Goal: Task Accomplishment & Management: Complete application form

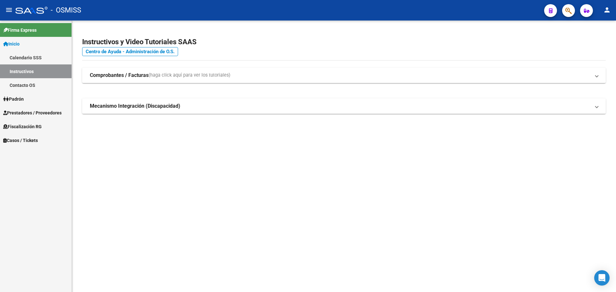
click at [14, 139] on span "Casos / Tickets" at bounding box center [20, 140] width 35 height 7
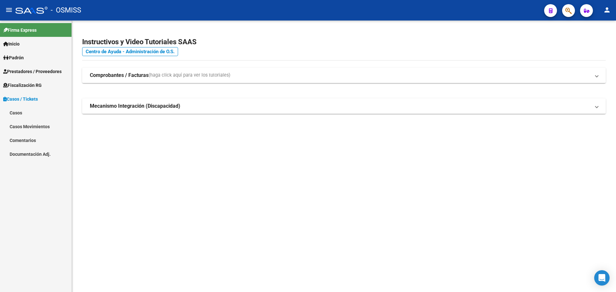
click at [13, 111] on link "Casos" at bounding box center [36, 113] width 72 height 14
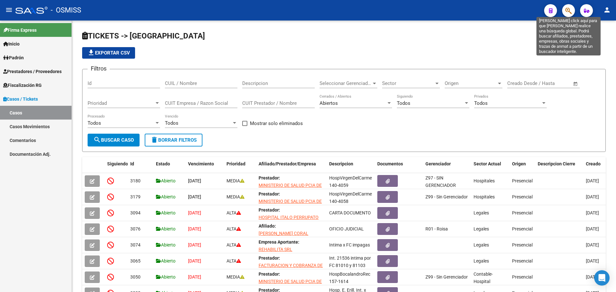
click at [570, 10] on icon "button" at bounding box center [568, 10] width 6 height 7
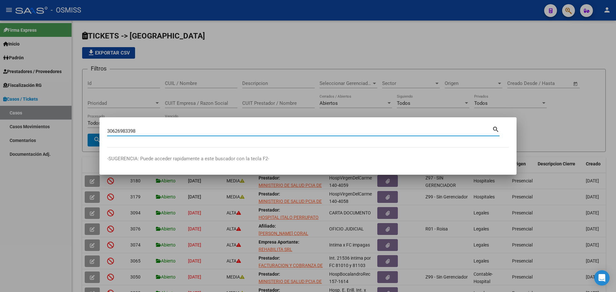
type input "30626983398"
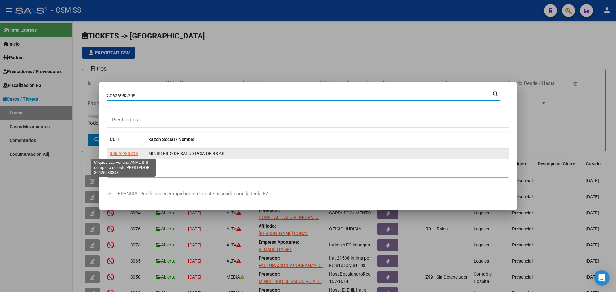
click at [130, 153] on span "30626983398" at bounding box center [124, 153] width 28 height 5
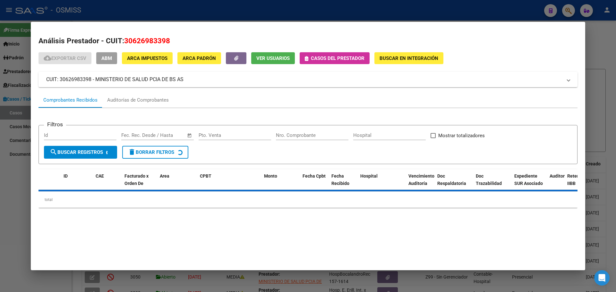
click at [306, 59] on icon "button" at bounding box center [307, 58] width 4 height 5
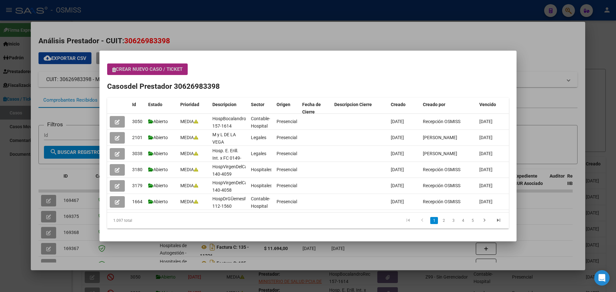
click at [111, 71] on button "Crear nuevo caso / ticket" at bounding box center [147, 70] width 81 height 12
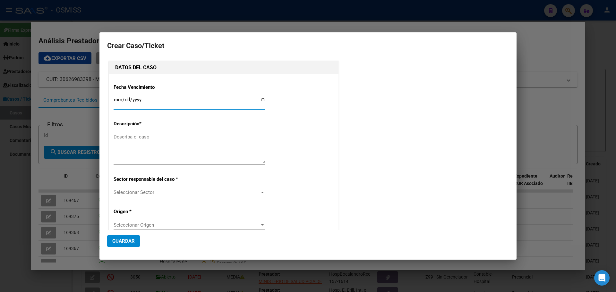
click at [261, 99] on input "Ingresar fecha" at bounding box center [190, 102] width 152 height 10
type input "[DATE]"
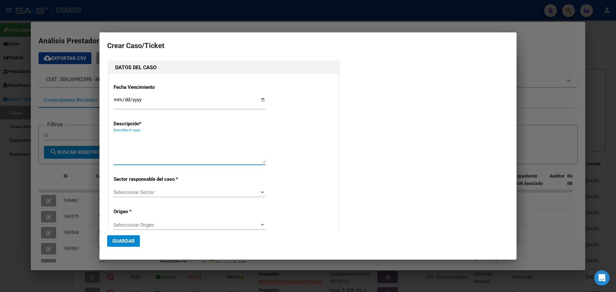
click at [144, 138] on textarea "Describa el caso" at bounding box center [190, 148] width 152 height 30
type textarea "Hosp.MyLdelaVegaFact 131-19206"
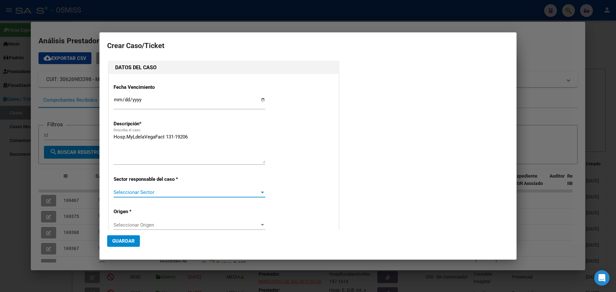
click at [261, 192] on div at bounding box center [262, 193] width 3 height 2
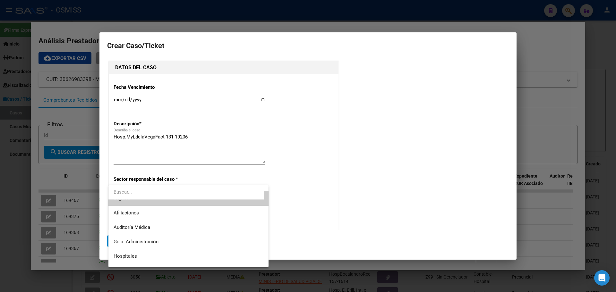
scroll to position [13, 0]
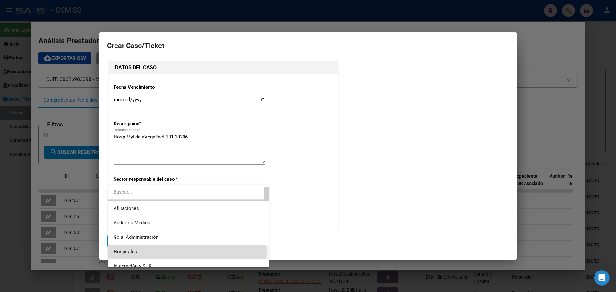
click at [187, 252] on span "Hospitales" at bounding box center [189, 252] width 150 height 14
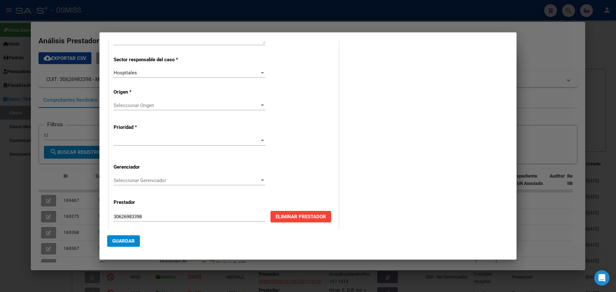
scroll to position [124, 0]
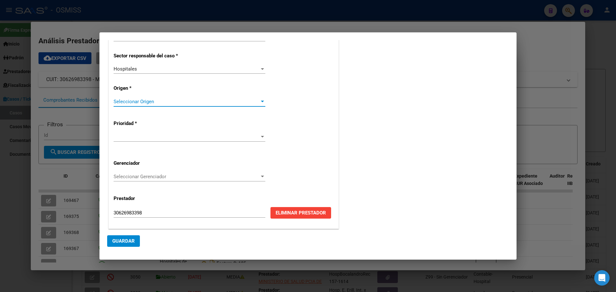
click at [261, 101] on div at bounding box center [262, 102] width 3 height 2
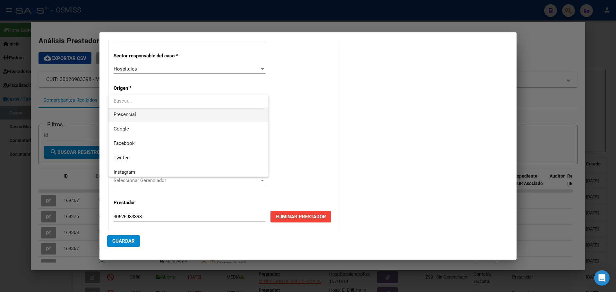
click at [158, 112] on span "Presencial" at bounding box center [189, 114] width 150 height 14
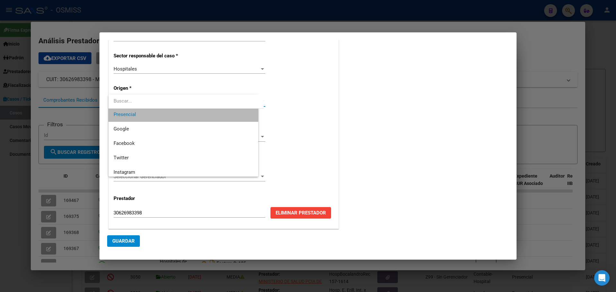
scroll to position [101, 0]
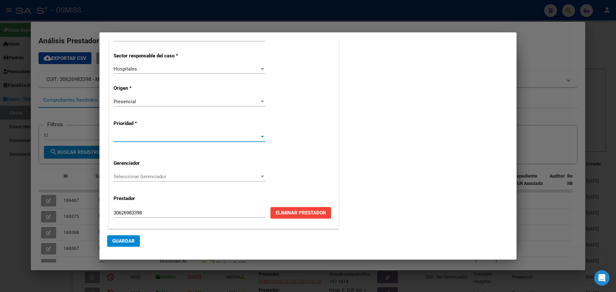
click at [261, 136] on div at bounding box center [263, 136] width 6 height 5
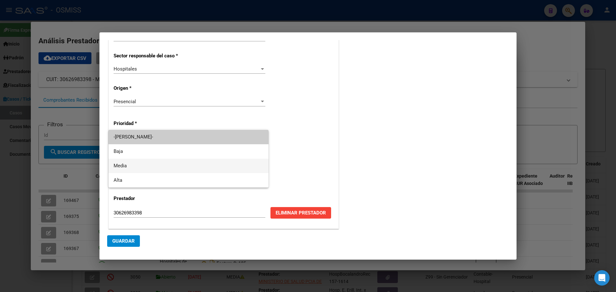
click at [128, 165] on span "Media" at bounding box center [189, 166] width 150 height 14
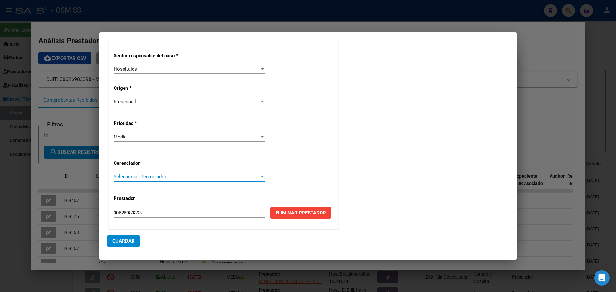
click at [261, 176] on div at bounding box center [262, 177] width 3 height 2
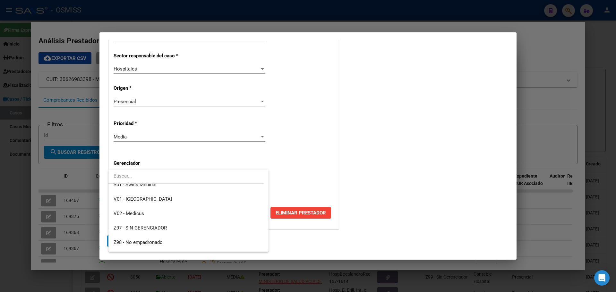
scroll to position [192, 0]
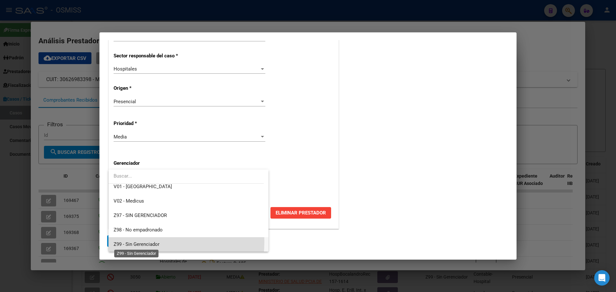
click at [129, 242] on span "Z99 - Sin Gerenciador" at bounding box center [137, 245] width 46 height 6
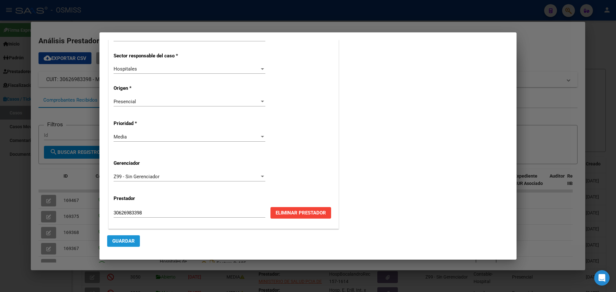
click at [125, 238] on span "Guardar" at bounding box center [123, 241] width 22 height 6
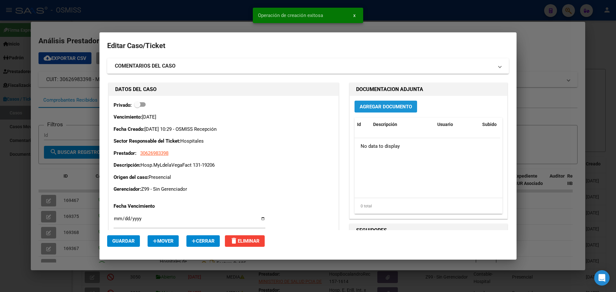
click at [383, 104] on span "Agregar Documento" at bounding box center [386, 107] width 52 height 6
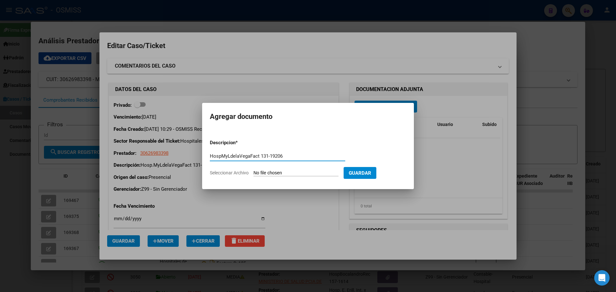
type input "HospMyLdelaVegaFact 131-19206"
click at [217, 173] on span "Seleccionar Archivo" at bounding box center [229, 172] width 39 height 5
click at [253, 173] on input "Seleccionar Archivo" at bounding box center [295, 173] width 85 height 6
type input "C:\fakepath\Fact 19206.pdf"
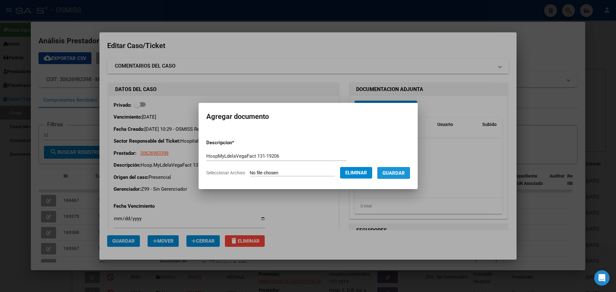
click at [390, 172] on span "Guardar" at bounding box center [393, 173] width 22 height 6
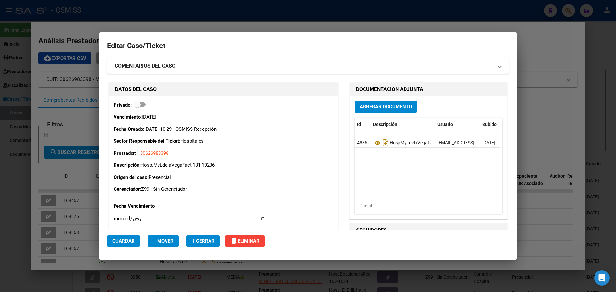
click at [213, 14] on div at bounding box center [308, 146] width 616 height 292
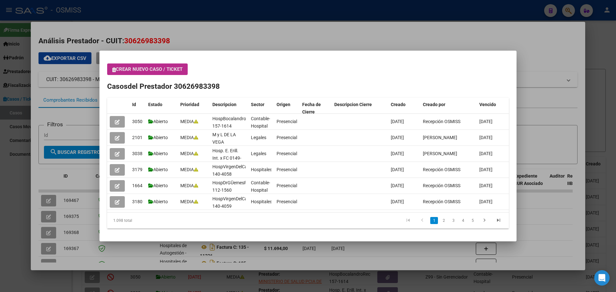
click at [114, 68] on icon "button" at bounding box center [114, 69] width 4 height 5
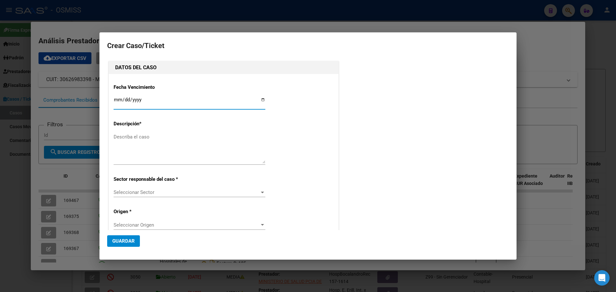
click at [260, 99] on input "Ingresar fecha" at bounding box center [190, 102] width 152 height 10
type input "[DATE]"
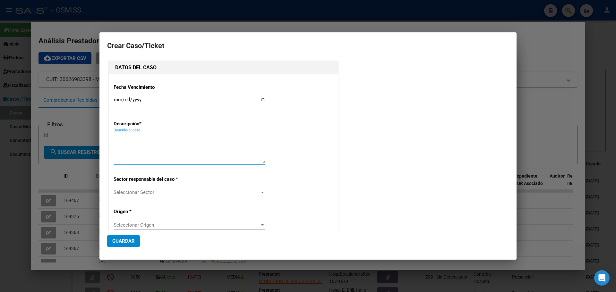
click at [154, 137] on textarea "Describa el caso" at bounding box center [190, 148] width 152 height 30
type textarea "Hosp.MyLdelaVegaFact 131-19223"
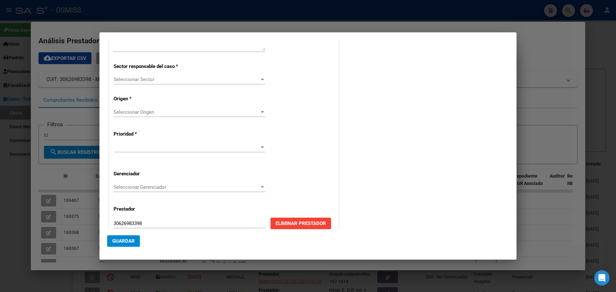
scroll to position [121, 0]
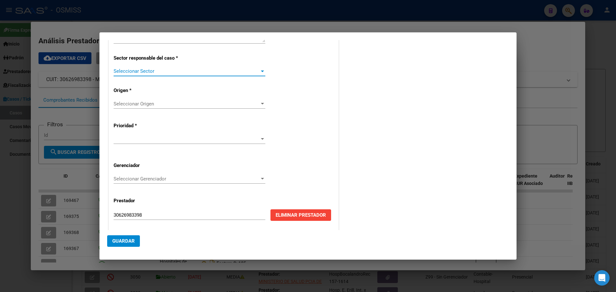
click at [260, 70] on div at bounding box center [263, 71] width 6 height 5
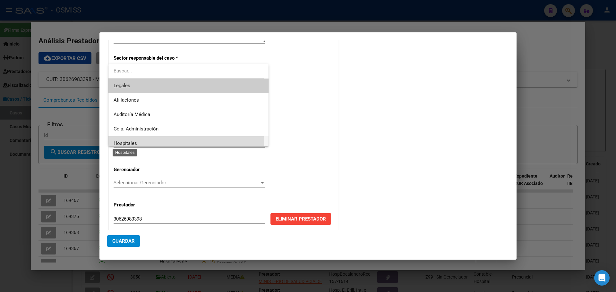
click at [121, 142] on span "Hospitales" at bounding box center [125, 144] width 23 height 6
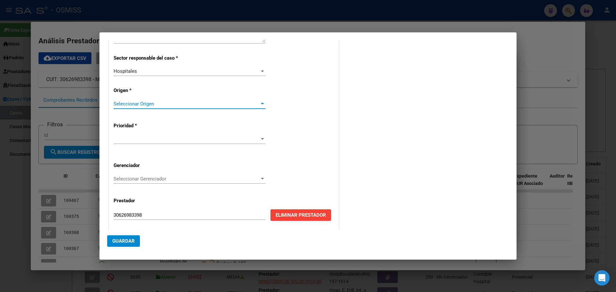
click at [261, 103] on div at bounding box center [262, 104] width 3 height 2
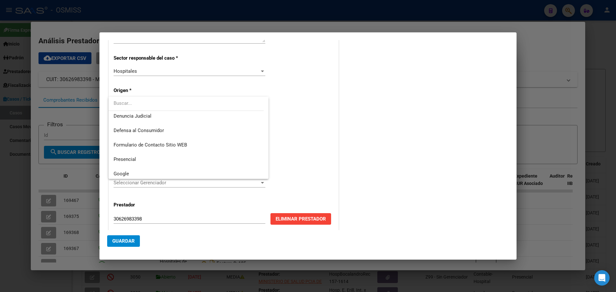
scroll to position [73, 0]
click at [123, 144] on span "Presencial" at bounding box center [125, 147] width 22 height 6
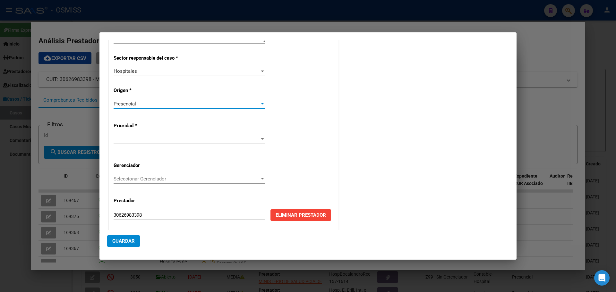
click at [261, 138] on div at bounding box center [262, 139] width 3 height 2
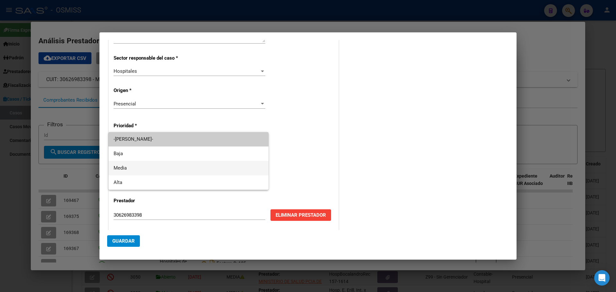
click at [117, 165] on span "Media" at bounding box center [189, 168] width 150 height 14
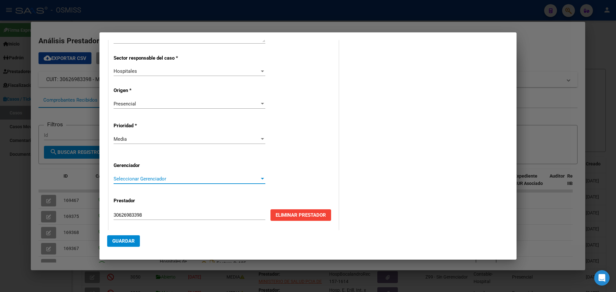
click at [261, 178] on div at bounding box center [262, 179] width 3 height 2
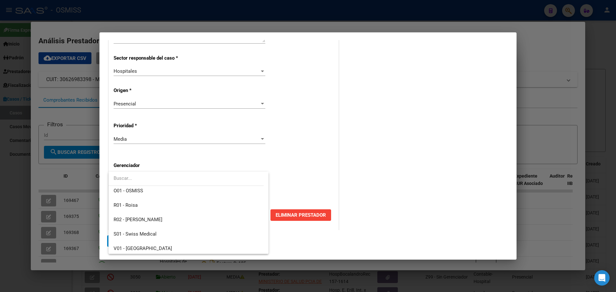
scroll to position [192, 0]
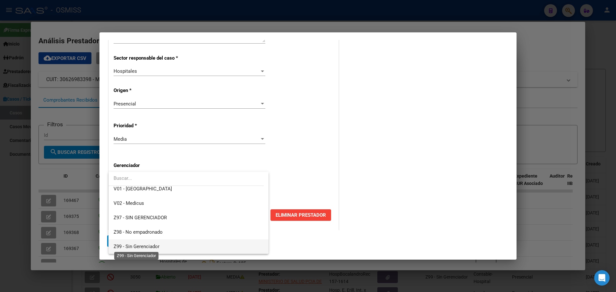
click at [128, 244] on span "Z99 - Sin Gerenciador" at bounding box center [137, 247] width 46 height 6
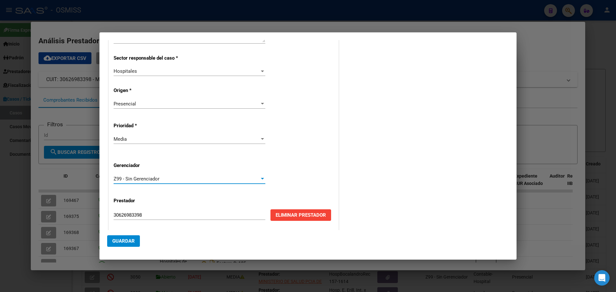
click at [122, 239] on span "Guardar" at bounding box center [123, 241] width 22 height 6
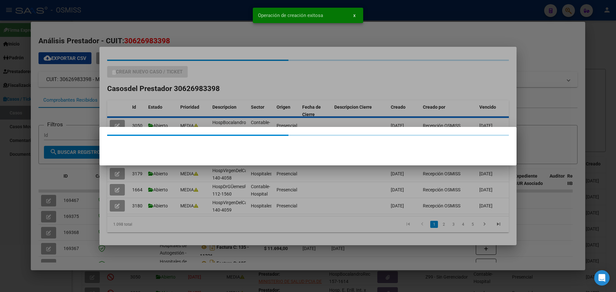
scroll to position [0, 0]
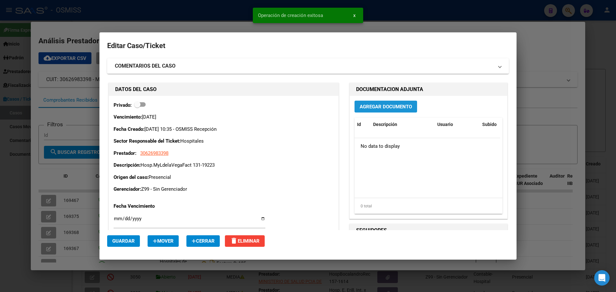
click at [389, 105] on span "Agregar Documento" at bounding box center [386, 107] width 52 height 6
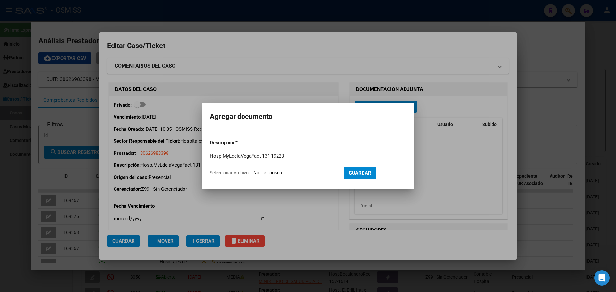
type input "Hosp.MyLdelaVegaFact 131-19223"
click at [220, 173] on span "Seleccionar Archivo" at bounding box center [229, 172] width 39 height 5
click at [253, 173] on input "Seleccionar Archivo" at bounding box center [295, 173] width 85 height 6
type input "C:\fakepath\Fact 19223.pdf"
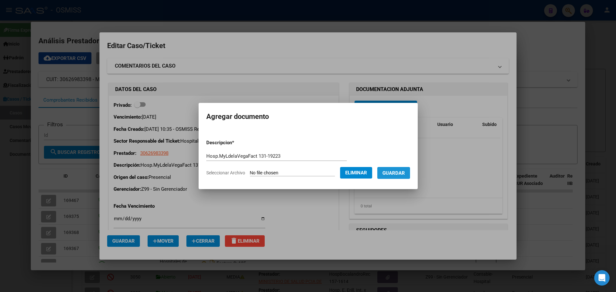
click at [394, 168] on button "Guardar" at bounding box center [393, 173] width 33 height 12
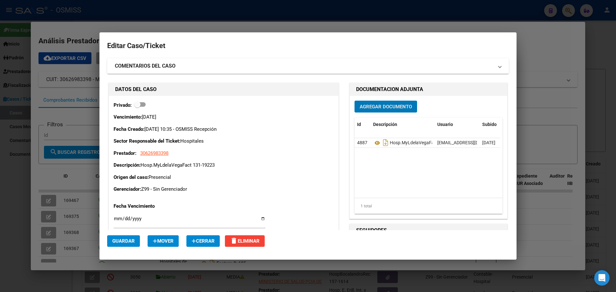
click at [111, 7] on div at bounding box center [308, 146] width 616 height 292
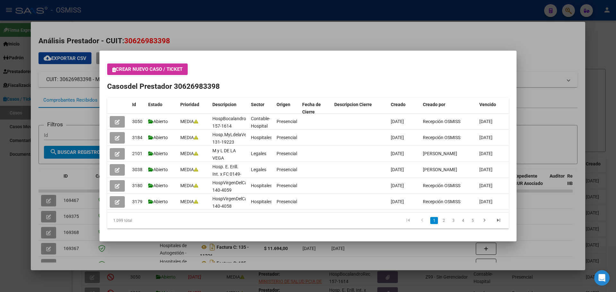
click at [114, 68] on icon "button" at bounding box center [114, 69] width 4 height 5
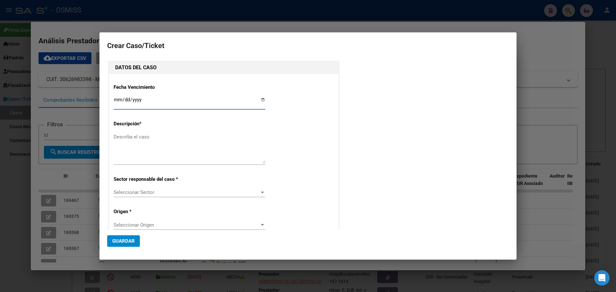
click at [260, 99] on input "Ingresar fecha" at bounding box center [190, 102] width 152 height 10
type input "[DATE]"
click at [119, 137] on textarea "Describa el caso" at bounding box center [190, 148] width 152 height 30
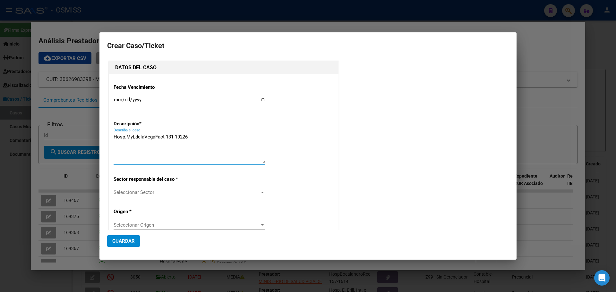
type textarea "Hosp.MyLdelaVegaFact 131-19226"
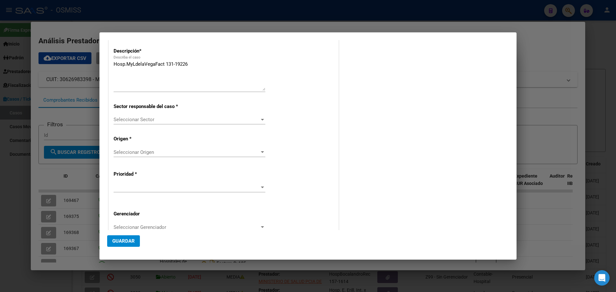
scroll to position [124, 0]
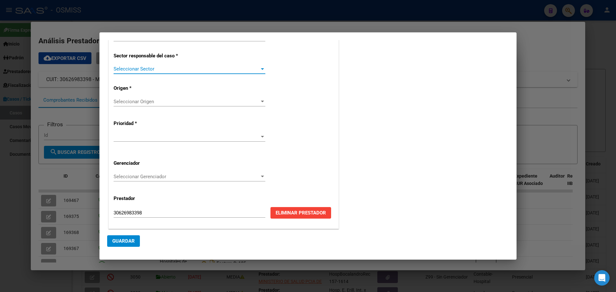
click at [261, 69] on div at bounding box center [262, 69] width 3 height 2
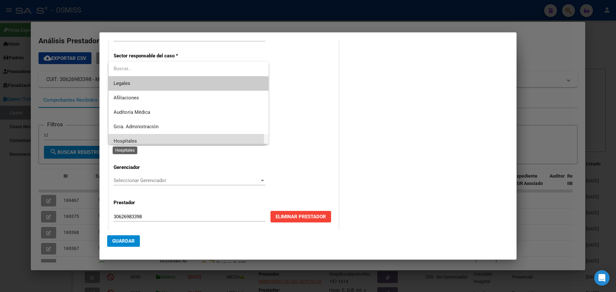
click at [120, 141] on span "Hospitales" at bounding box center [125, 141] width 23 height 6
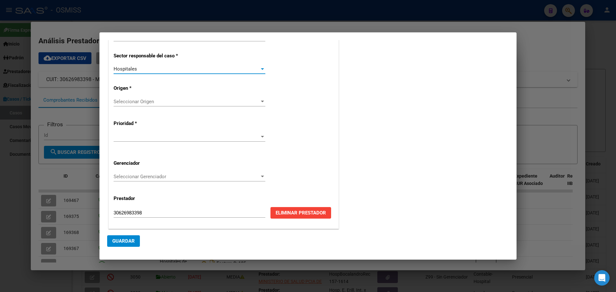
click at [261, 100] on div at bounding box center [263, 101] width 6 height 5
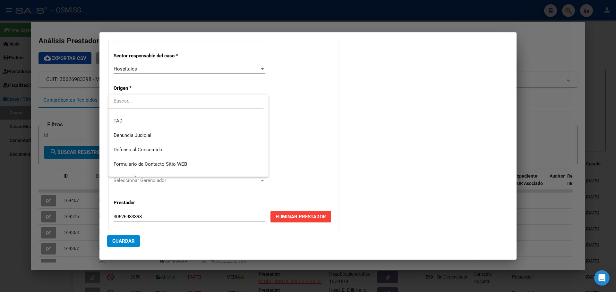
scroll to position [51, 0]
click at [126, 161] on span "Presencial" at bounding box center [189, 166] width 150 height 14
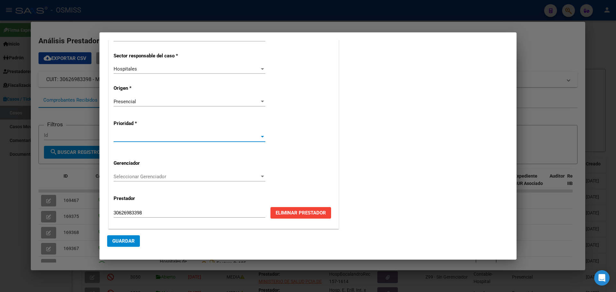
click at [260, 135] on div at bounding box center [263, 136] width 6 height 5
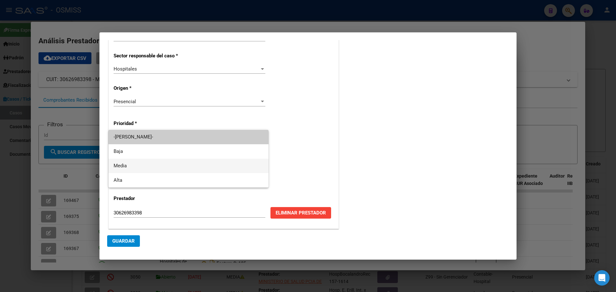
click at [126, 165] on span "Media" at bounding box center [189, 166] width 150 height 14
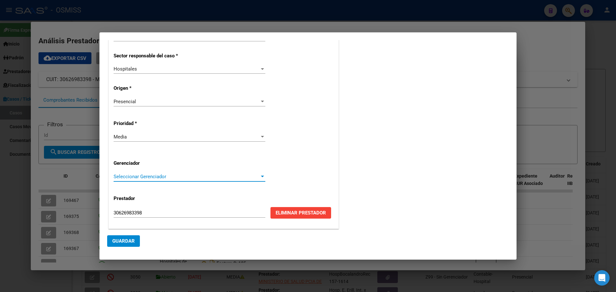
click at [261, 176] on div at bounding box center [262, 177] width 3 height 2
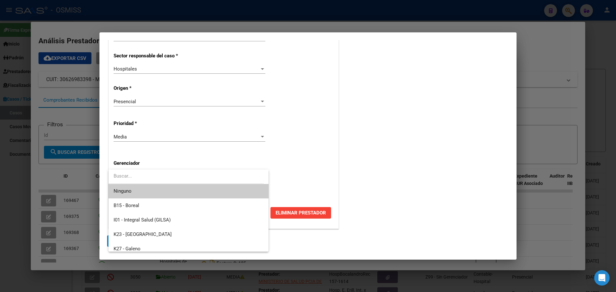
scroll to position [192, 0]
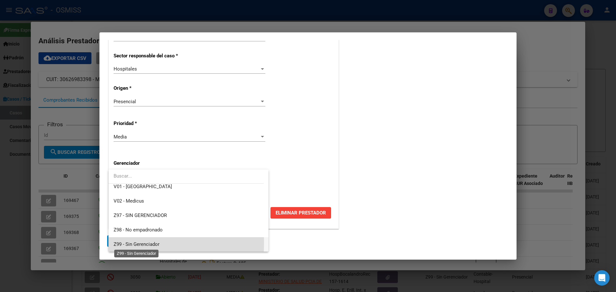
click at [115, 243] on span "Z99 - Sin Gerenciador" at bounding box center [137, 245] width 46 height 6
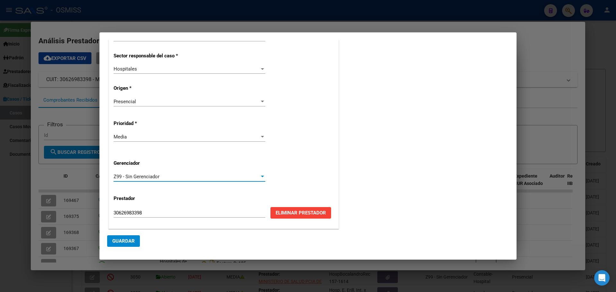
click at [113, 237] on button "Guardar" at bounding box center [123, 241] width 33 height 12
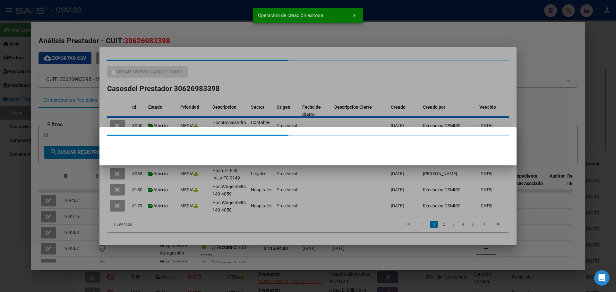
scroll to position [0, 0]
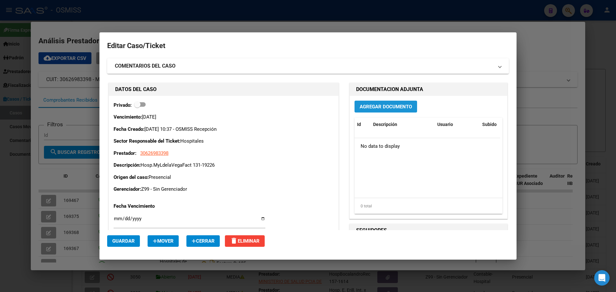
click at [387, 104] on span "Agregar Documento" at bounding box center [386, 107] width 52 height 6
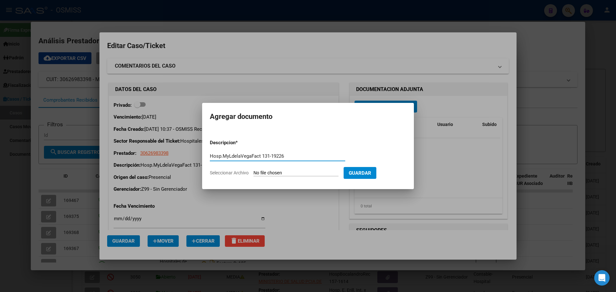
type input "Hosp.MyLdelaVegaFact 131-19226"
click at [224, 173] on span "Seleccionar Archivo" at bounding box center [229, 172] width 39 height 5
click at [253, 173] on input "Seleccionar Archivo" at bounding box center [295, 173] width 85 height 6
type input "C:\fakepath\Fact 19226.pdf"
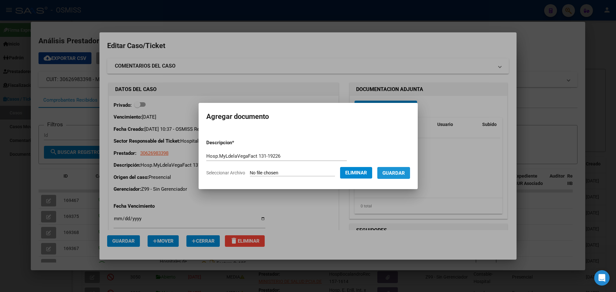
click at [402, 172] on span "Guardar" at bounding box center [393, 173] width 22 height 6
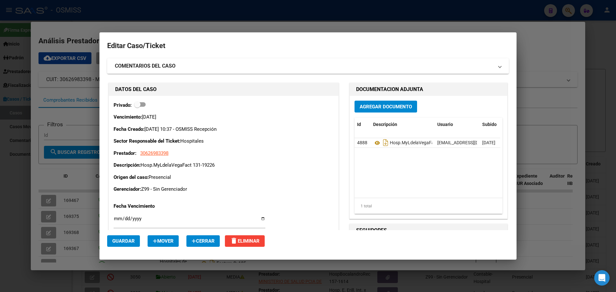
click at [100, 5] on div at bounding box center [308, 146] width 616 height 292
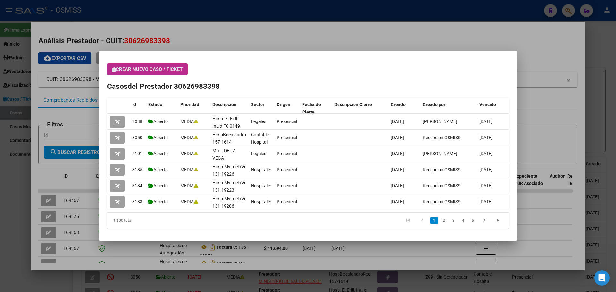
click at [115, 71] on icon "button" at bounding box center [114, 69] width 4 height 5
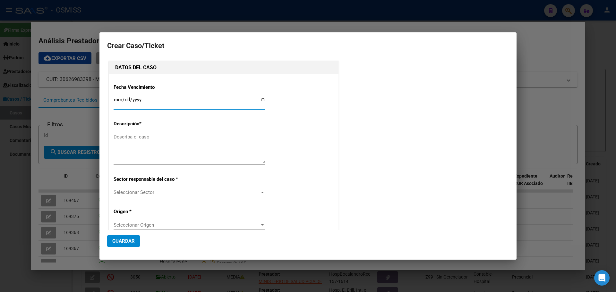
click at [261, 99] on input "Ingresar fecha" at bounding box center [190, 102] width 152 height 10
type input "[DATE]"
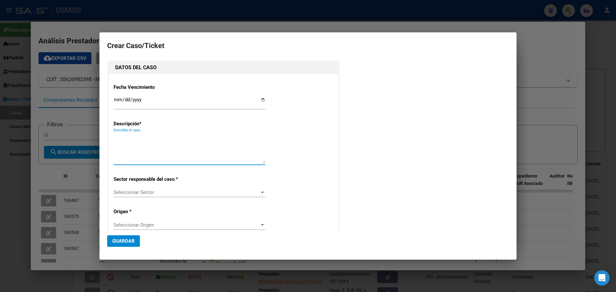
click at [139, 139] on textarea "Describa el caso" at bounding box center [190, 148] width 152 height 30
type textarea "Hosp.MyLdelaVegaFact 131-19216"
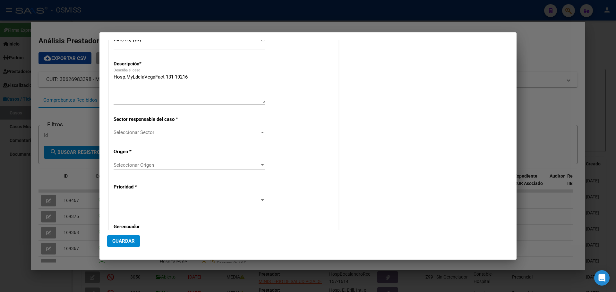
scroll to position [86, 0]
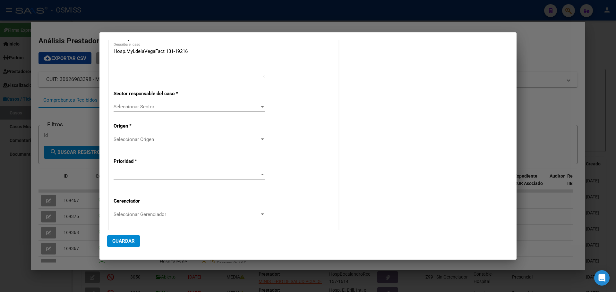
click at [261, 106] on div at bounding box center [262, 107] width 3 height 2
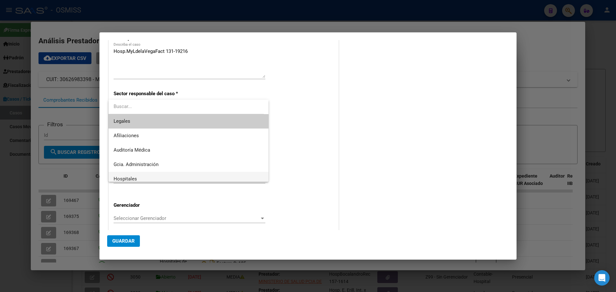
click at [149, 180] on span "Hospitales" at bounding box center [189, 179] width 150 height 14
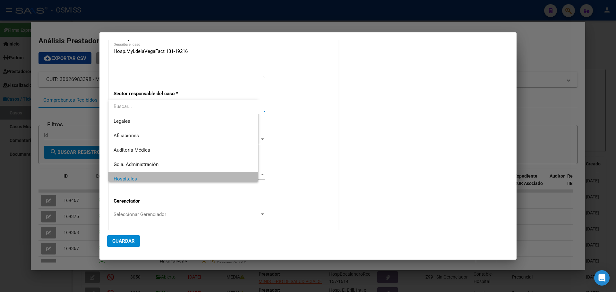
scroll to position [4, 0]
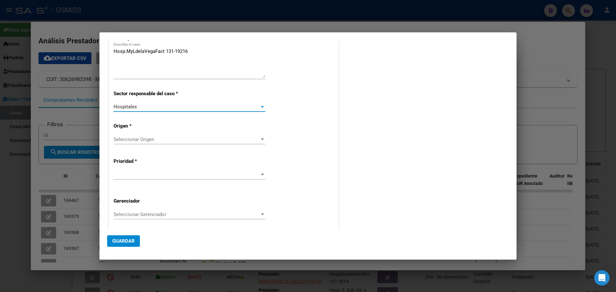
click at [260, 138] on div at bounding box center [263, 139] width 6 height 5
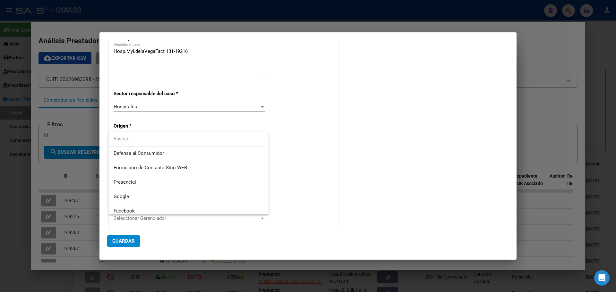
scroll to position [90, 0]
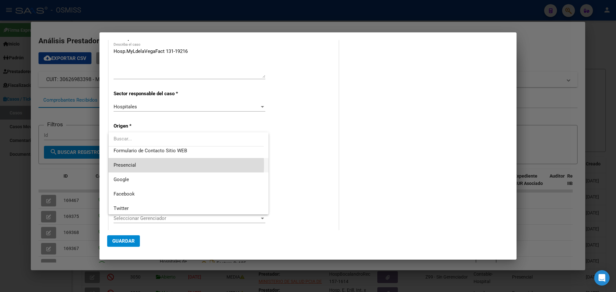
click at [158, 165] on span "Presencial" at bounding box center [189, 165] width 150 height 14
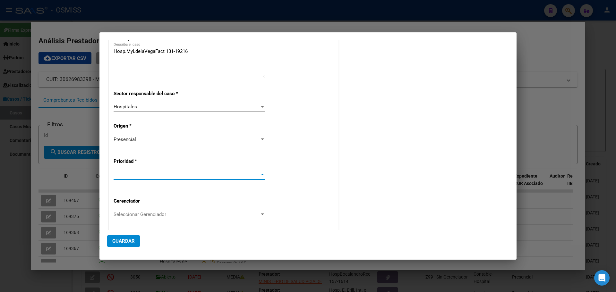
click at [261, 175] on div at bounding box center [262, 175] width 3 height 2
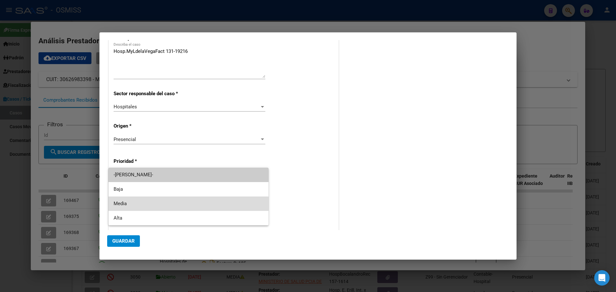
click at [248, 202] on span "Media" at bounding box center [189, 204] width 150 height 14
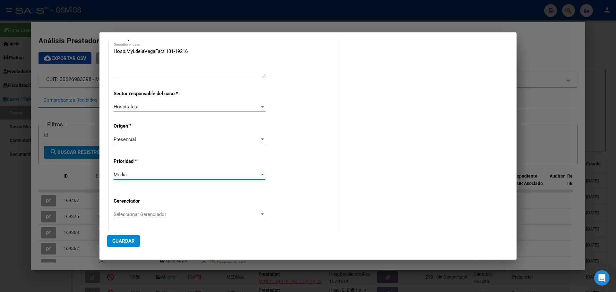
click at [260, 214] on div at bounding box center [263, 214] width 6 height 5
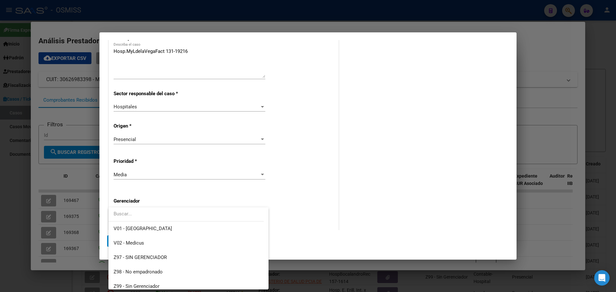
scroll to position [192, 0]
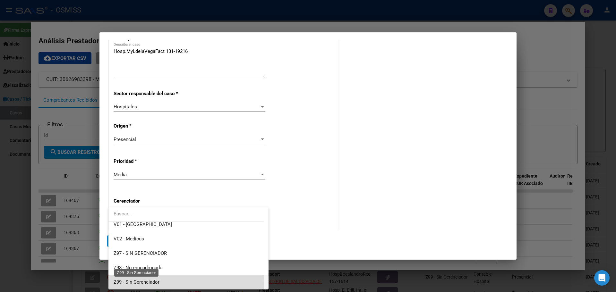
click at [146, 281] on span "Z99 - Sin Gerenciador" at bounding box center [137, 282] width 46 height 6
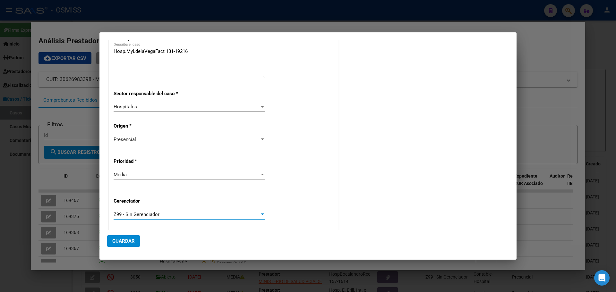
click at [125, 242] on span "Guardar" at bounding box center [123, 241] width 22 height 6
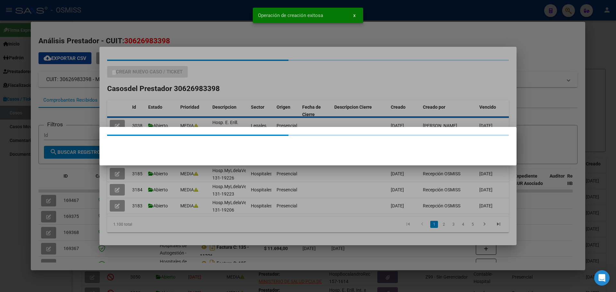
scroll to position [0, 0]
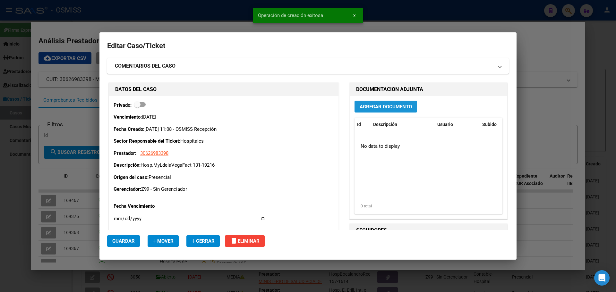
click at [362, 108] on span "Agregar Documento" at bounding box center [386, 107] width 52 height 6
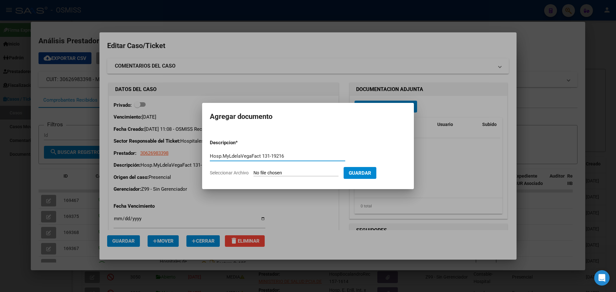
type input "Hosp.MyLdelaVegaFact 131-19216"
click at [230, 173] on span "Seleccionar Archivo" at bounding box center [229, 172] width 39 height 5
click at [253, 173] on input "Seleccionar Archivo" at bounding box center [295, 173] width 85 height 6
type input "C:\fakepath\Fact 19216.pdf"
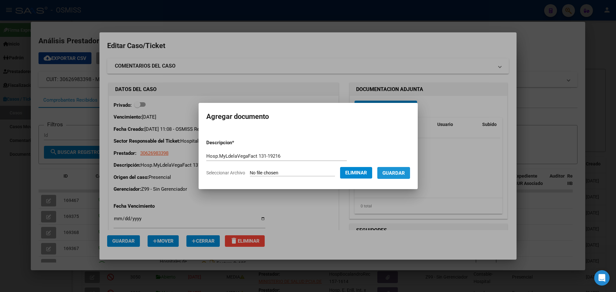
click at [401, 173] on span "Guardar" at bounding box center [393, 173] width 22 height 6
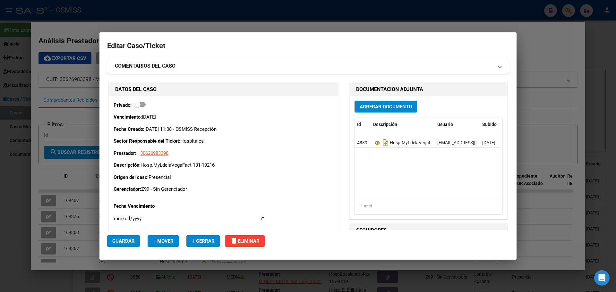
click at [100, 21] on div at bounding box center [308, 146] width 616 height 292
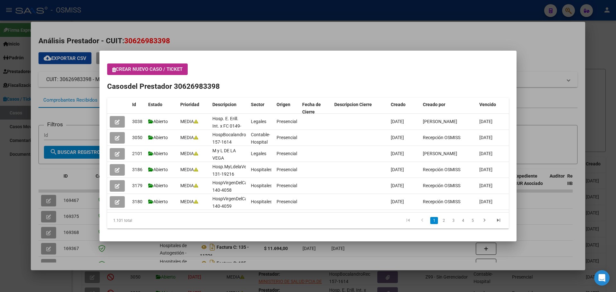
click at [112, 69] on button "Crear nuevo caso / ticket" at bounding box center [147, 70] width 81 height 12
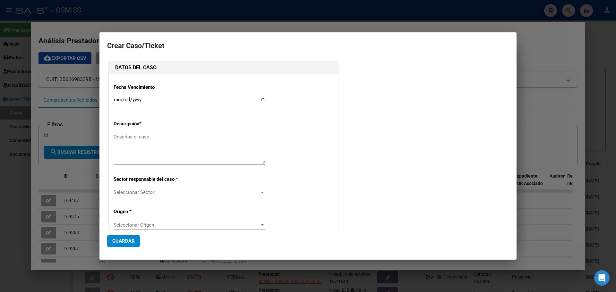
click at [544, 55] on div at bounding box center [308, 146] width 616 height 292
